Goal: Obtain resource: Obtain resource

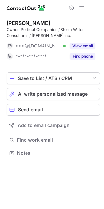
scroll to position [148, 104]
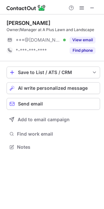
scroll to position [142, 104]
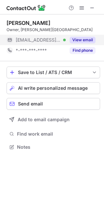
click at [84, 39] on button "View email" at bounding box center [83, 40] width 26 height 7
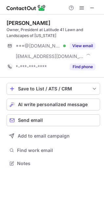
scroll to position [159, 104]
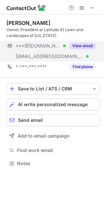
click at [89, 45] on button "View email" at bounding box center [83, 46] width 26 height 7
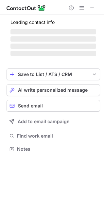
scroll to position [142, 104]
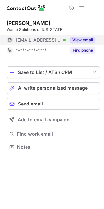
click at [78, 38] on button "View email" at bounding box center [83, 40] width 26 height 7
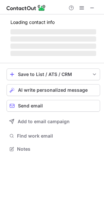
scroll to position [153, 104]
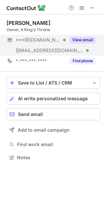
click at [78, 39] on button "View email" at bounding box center [83, 40] width 26 height 7
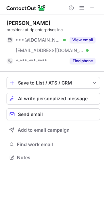
scroll to position [153, 104]
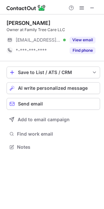
scroll to position [142, 104]
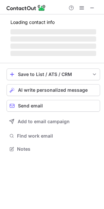
scroll to position [148, 104]
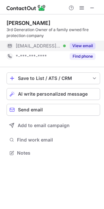
click at [85, 43] on button "View email" at bounding box center [83, 46] width 26 height 7
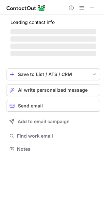
scroll to position [148, 104]
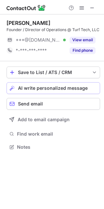
scroll to position [142, 104]
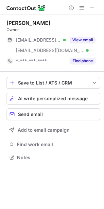
scroll to position [153, 104]
click at [91, 5] on span at bounding box center [92, 7] width 5 height 5
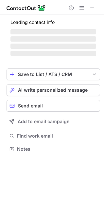
scroll to position [159, 104]
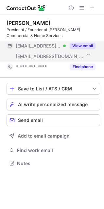
click at [87, 44] on button "View email" at bounding box center [83, 46] width 26 height 7
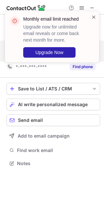
click at [92, 17] on span at bounding box center [93, 17] width 5 height 7
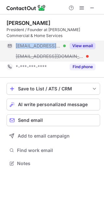
drag, startPoint x: 53, startPoint y: 45, endPoint x: 16, endPoint y: 47, distance: 37.0
click at [16, 47] on div "[EMAIL_ADDRESS][DOMAIN_NAME] Verified" at bounding box center [41, 46] width 50 height 6
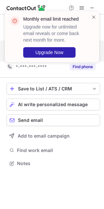
copy span "[EMAIL_ADDRESS][DOMAIN_NAME]"
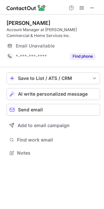
scroll to position [148, 104]
click at [92, 7] on span at bounding box center [92, 7] width 5 height 5
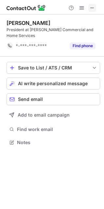
scroll to position [138, 104]
click at [91, 5] on span at bounding box center [92, 7] width 5 height 5
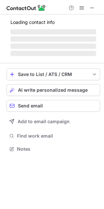
scroll to position [159, 104]
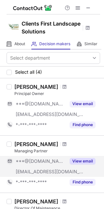
click at [80, 159] on button "View email" at bounding box center [83, 161] width 26 height 7
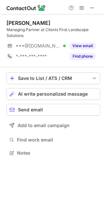
scroll to position [148, 104]
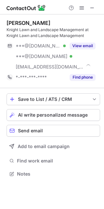
scroll to position [169, 104]
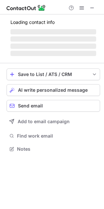
scroll to position [153, 104]
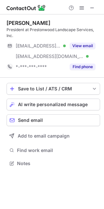
scroll to position [159, 104]
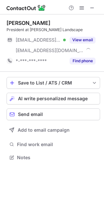
scroll to position [153, 104]
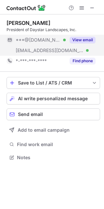
click at [90, 38] on button "View email" at bounding box center [83, 40] width 26 height 7
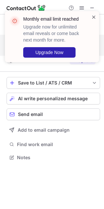
click at [94, 15] on span at bounding box center [93, 17] width 5 height 7
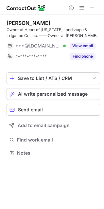
scroll to position [148, 104]
